Goal: Information Seeking & Learning: Learn about a topic

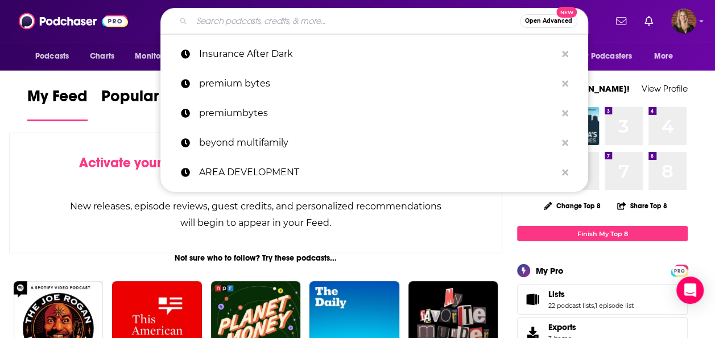
click at [257, 24] on input "Search podcasts, credits, & more..." at bounding box center [356, 21] width 328 height 18
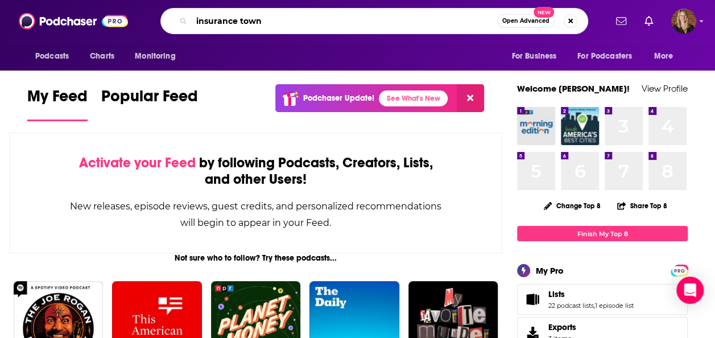
type input "insurance town"
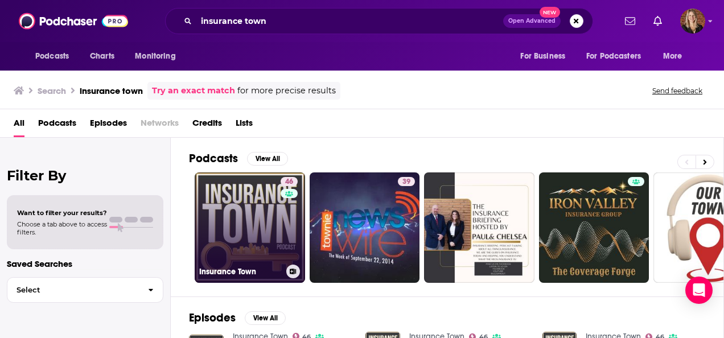
click at [250, 242] on link "46 Insurance Town" at bounding box center [250, 227] width 110 height 110
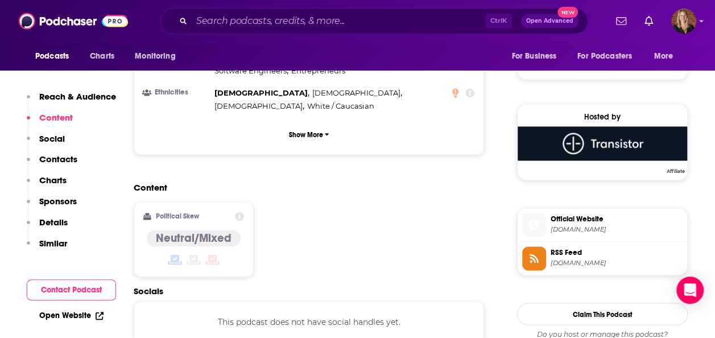
scroll to position [667, 0]
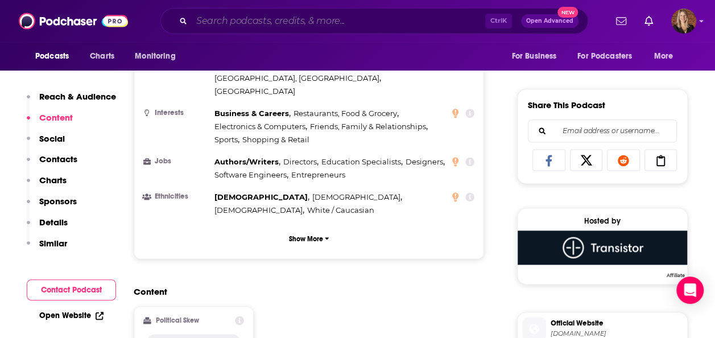
click at [246, 24] on input "Search podcasts, credits, & more..." at bounding box center [339, 21] width 294 height 18
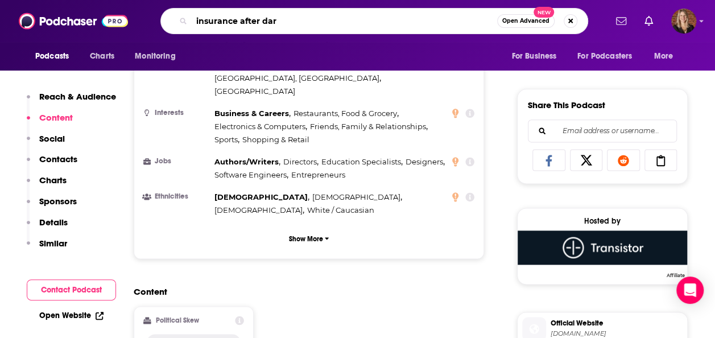
type input "insurance after dark"
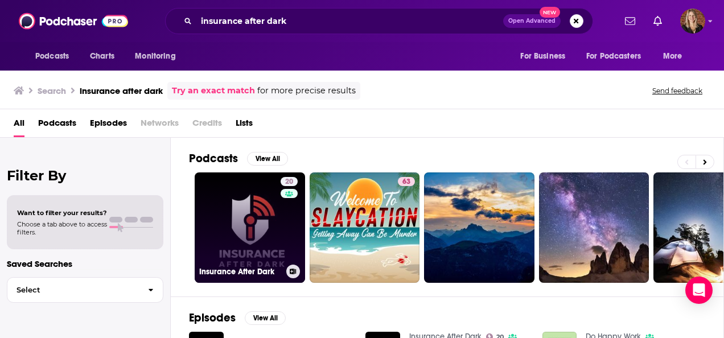
click at [237, 215] on link "20 Insurance After Dark" at bounding box center [250, 227] width 110 height 110
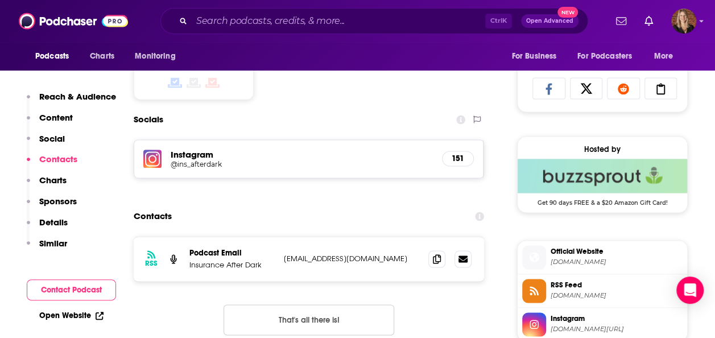
scroll to position [760, 0]
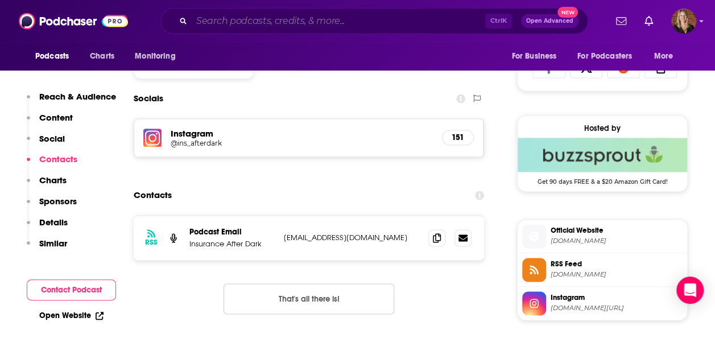
click at [297, 17] on input "Search podcasts, credits, & more..." at bounding box center [339, 21] width 294 height 18
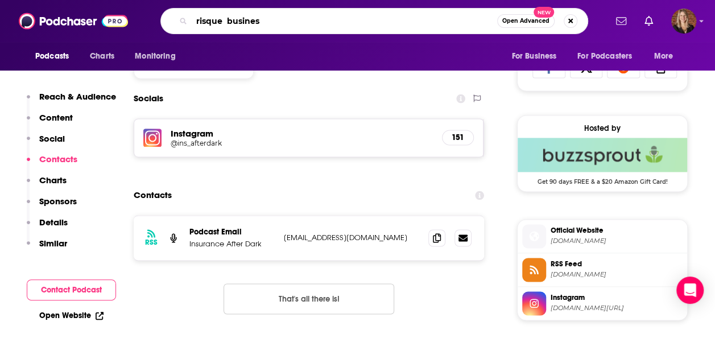
type input "risque business"
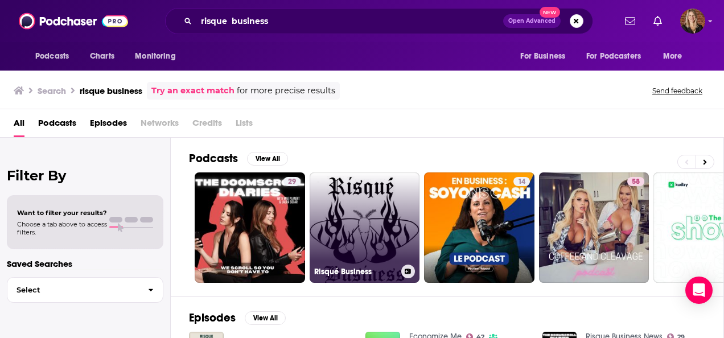
click at [343, 199] on link "Risqué Business" at bounding box center [365, 227] width 110 height 110
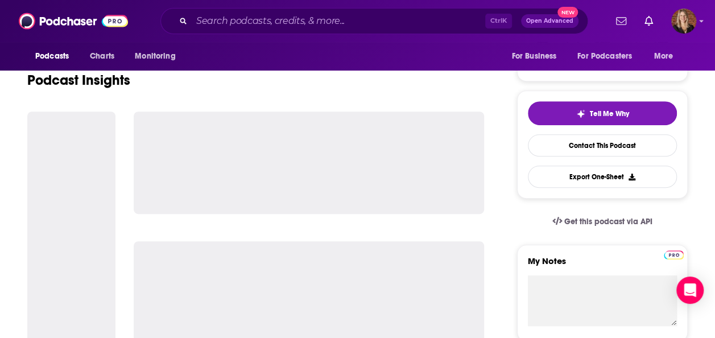
scroll to position [279, 0]
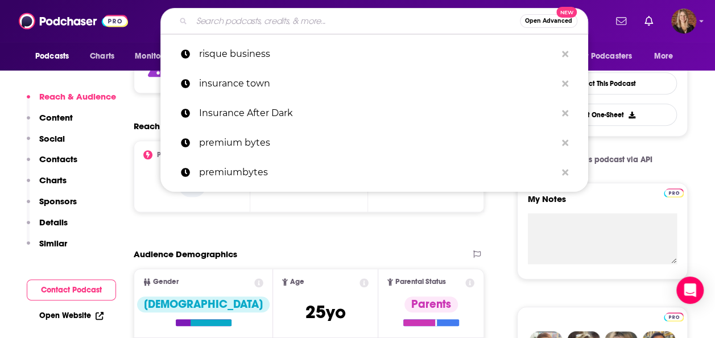
click at [295, 19] on input "Search podcasts, credits, & more..." at bounding box center [356, 21] width 328 height 18
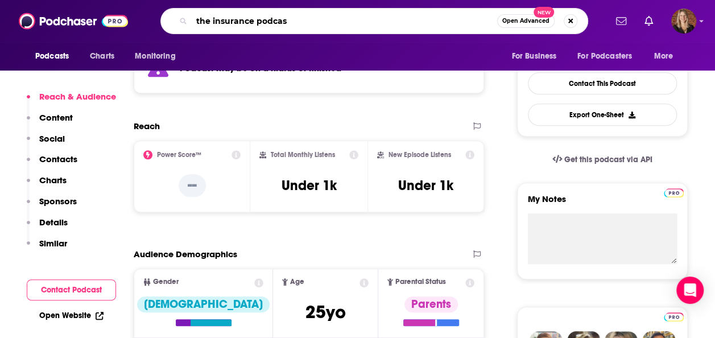
type input "the insurance podcast"
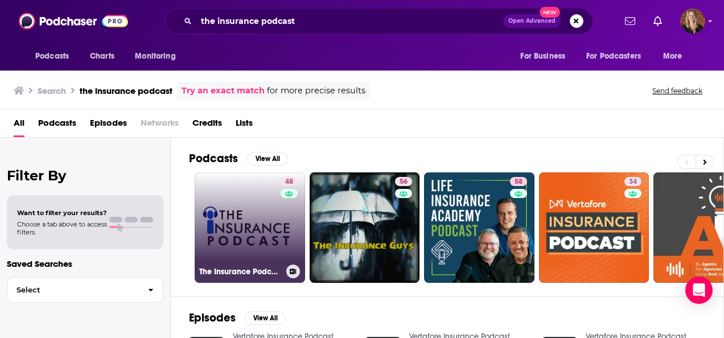
click at [234, 200] on link "48 The Insurance Podcast" at bounding box center [250, 227] width 110 height 110
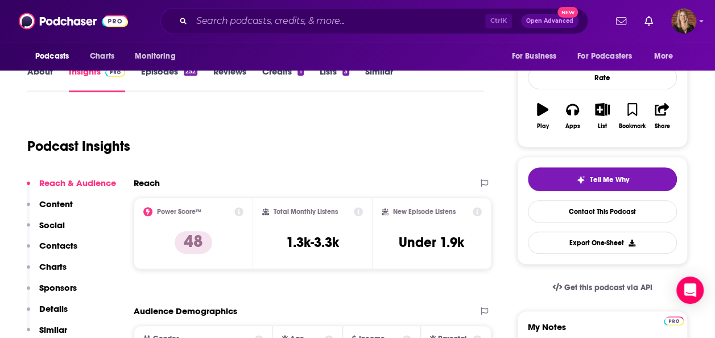
scroll to position [131, 0]
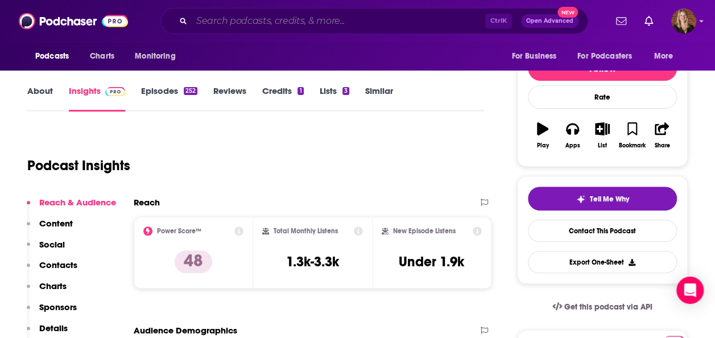
click at [294, 18] on input "Search podcasts, credits, & more..." at bounding box center [339, 21] width 294 height 18
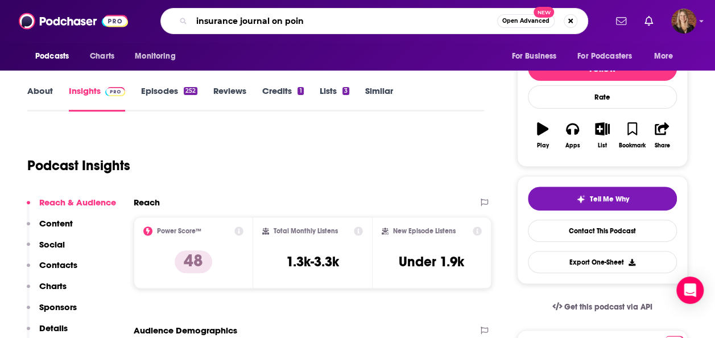
type input "insurance journal on point"
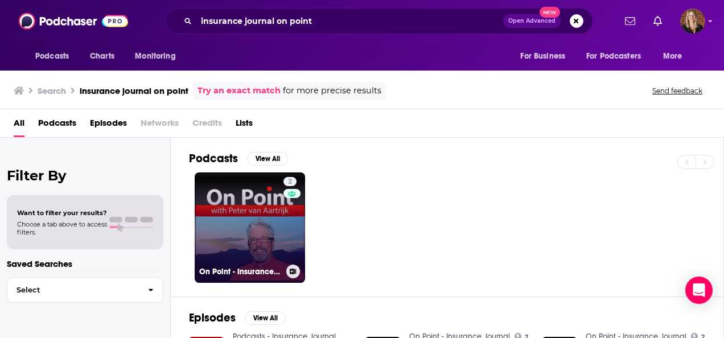
click at [257, 209] on link "2 On Point - Insurance Journal" at bounding box center [250, 227] width 110 height 110
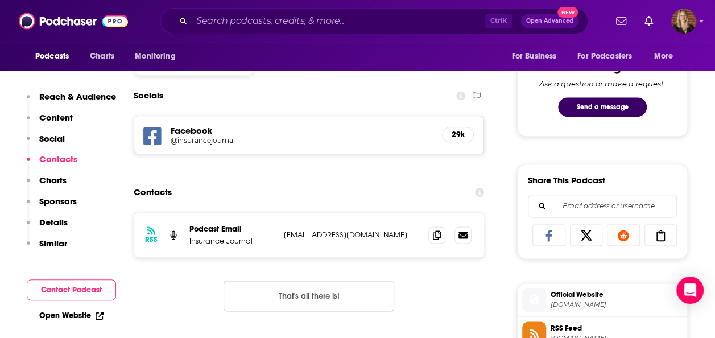
scroll to position [592, 0]
click at [277, 19] on input "Search podcasts, credits, & more..." at bounding box center [339, 21] width 294 height 18
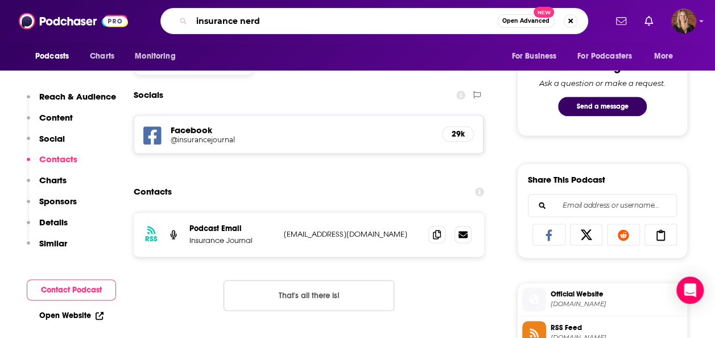
type input "insurance nerds"
